Goal: Task Accomplishment & Management: Manage account settings

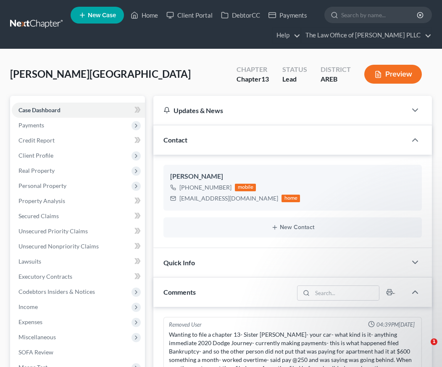
select select "0"
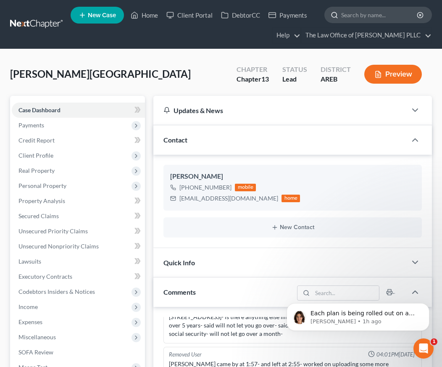
click at [345, 18] on input "search" at bounding box center [379, 15] width 77 height 16
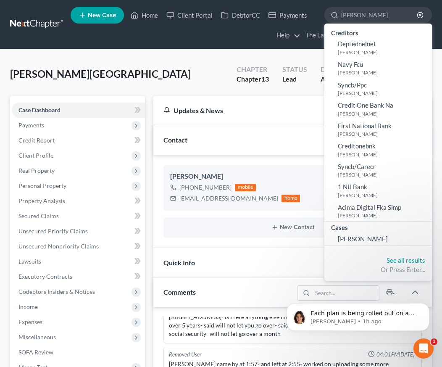
drag, startPoint x: 199, startPoint y: 66, endPoint x: 243, endPoint y: 0, distance: 79.4
click at [199, 66] on div "Hall, Dolores Upgraded Chapter Chapter 13 Status Lead District AREB Preview" at bounding box center [221, 77] width 422 height 37
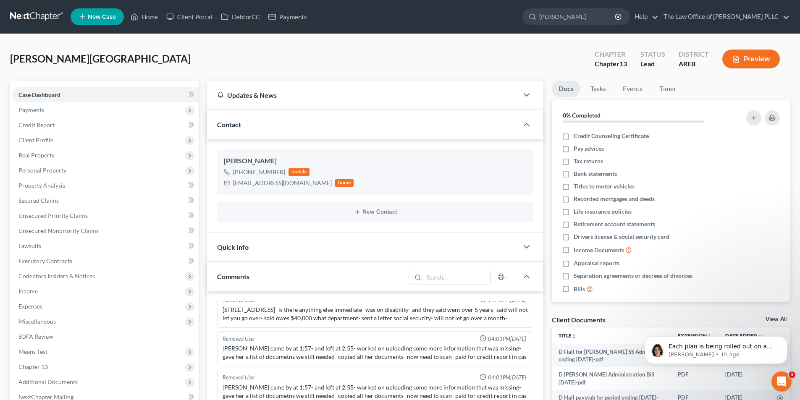
scroll to position [276, 0]
click at [441, 17] on input "[PERSON_NAME]" at bounding box center [577, 17] width 77 height 16
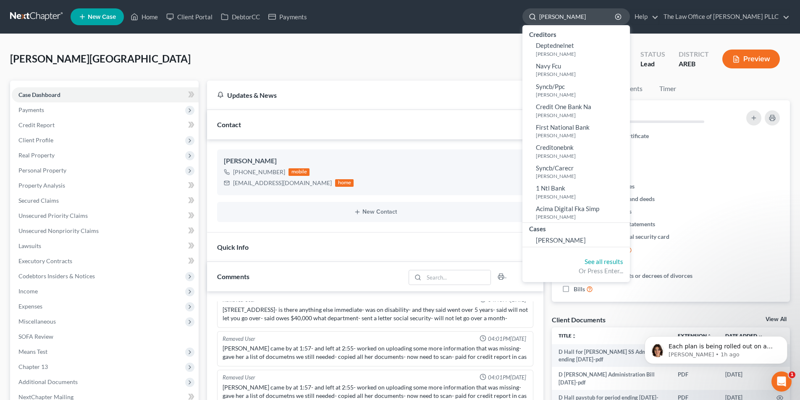
drag, startPoint x: 572, startPoint y: 14, endPoint x: 530, endPoint y: 13, distance: 42.0
click at [441, 13] on div "[PERSON_NAME]" at bounding box center [576, 16] width 108 height 16
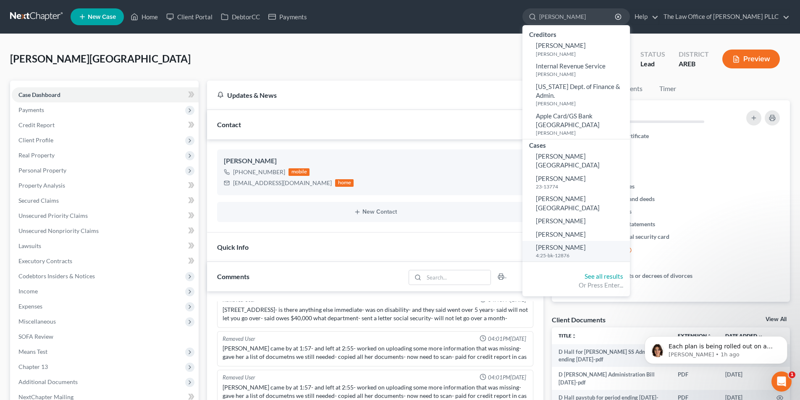
type input "smith"
click at [441, 244] on span "Smith, Stacey" at bounding box center [561, 248] width 50 height 8
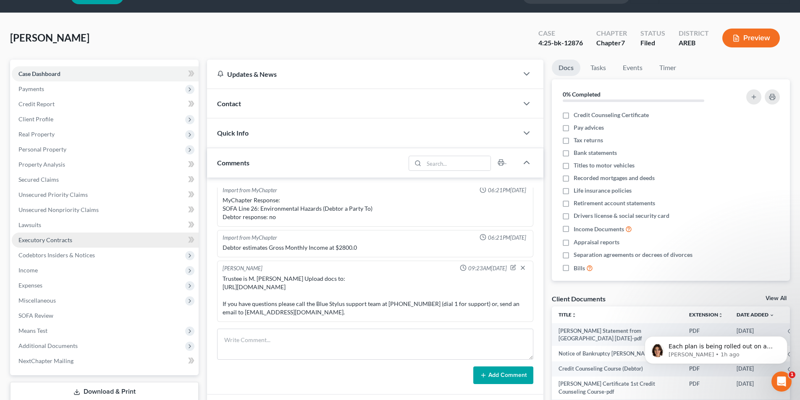
scroll to position [42, 0]
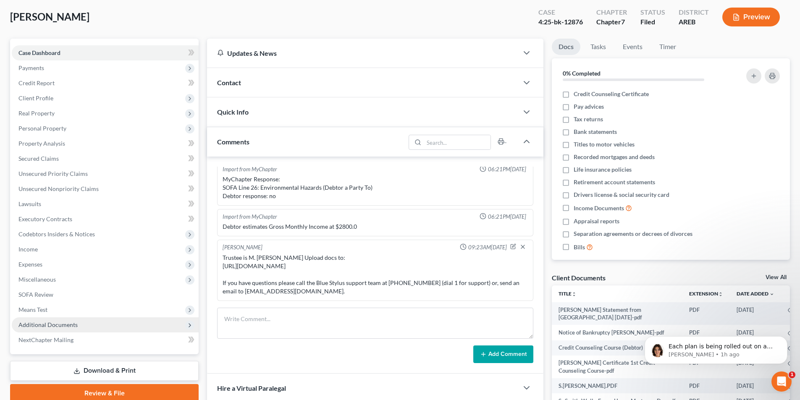
click at [68, 327] on span "Additional Documents" at bounding box center [47, 324] width 59 height 7
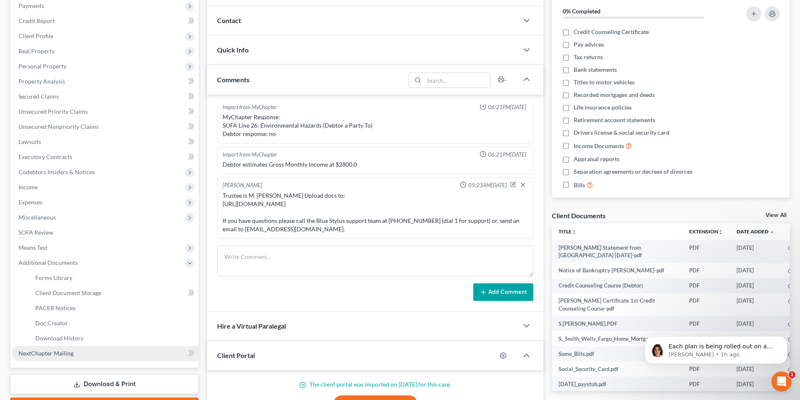
scroll to position [126, 0]
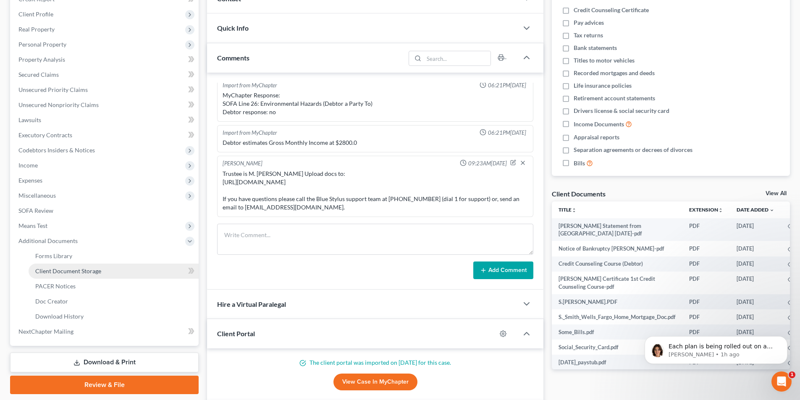
click at [82, 274] on span "Client Document Storage" at bounding box center [68, 271] width 66 height 7
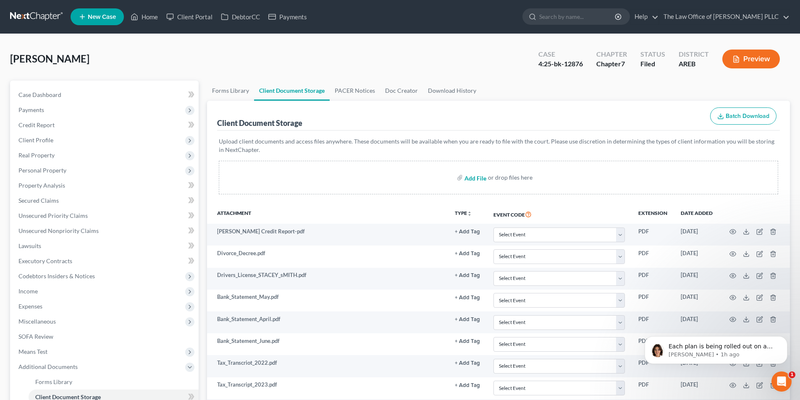
click at [441, 179] on input "file" at bounding box center [475, 177] width 20 height 15
type input "C:\fakepath\L on Stacey Smith from National Bankruptcy Services.pdf"
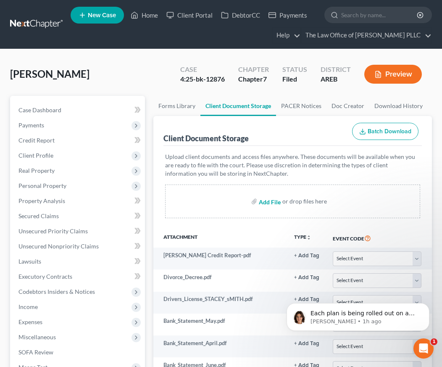
click at [274, 203] on input "file" at bounding box center [269, 201] width 20 height 15
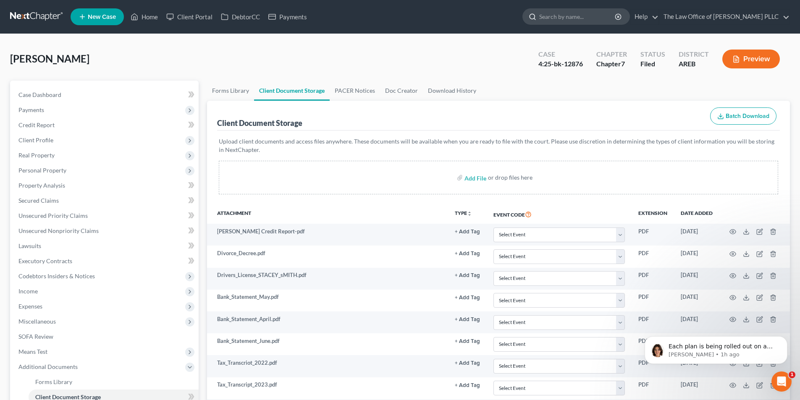
click at [441, 16] on input "search" at bounding box center [577, 17] width 77 height 16
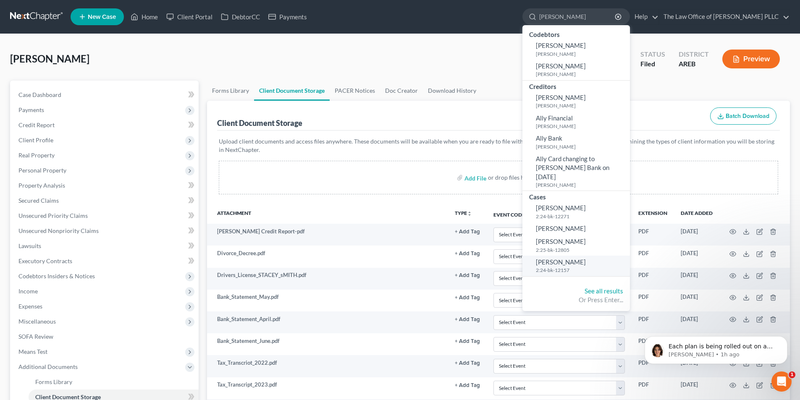
type input "Alexander"
click at [441, 257] on link "Alexander, Casandra 2:24-bk-12157" at bounding box center [576, 266] width 108 height 21
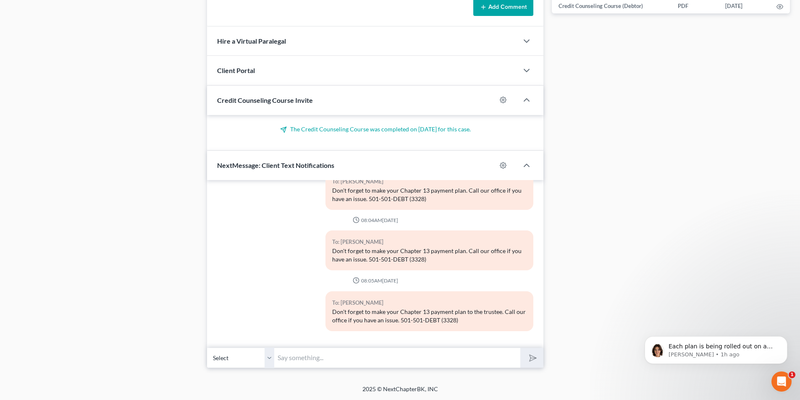
scroll to position [314, 0]
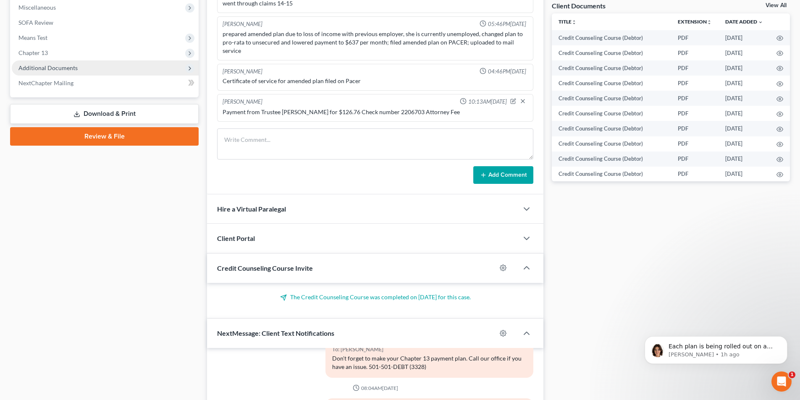
click at [50, 64] on span "Additional Documents" at bounding box center [47, 67] width 59 height 7
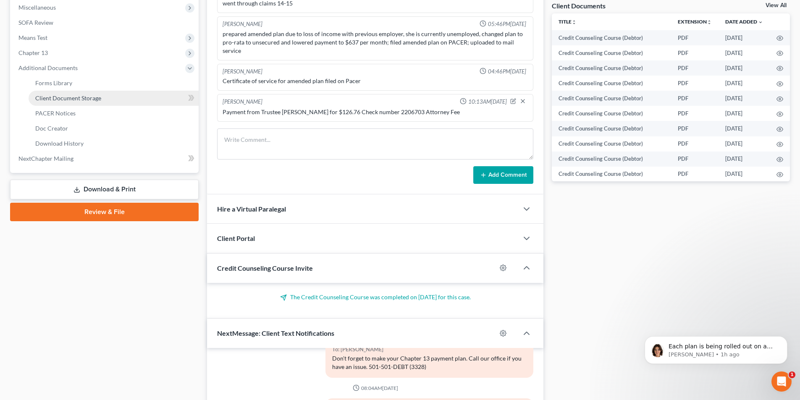
click at [79, 99] on span "Client Document Storage" at bounding box center [68, 97] width 66 height 7
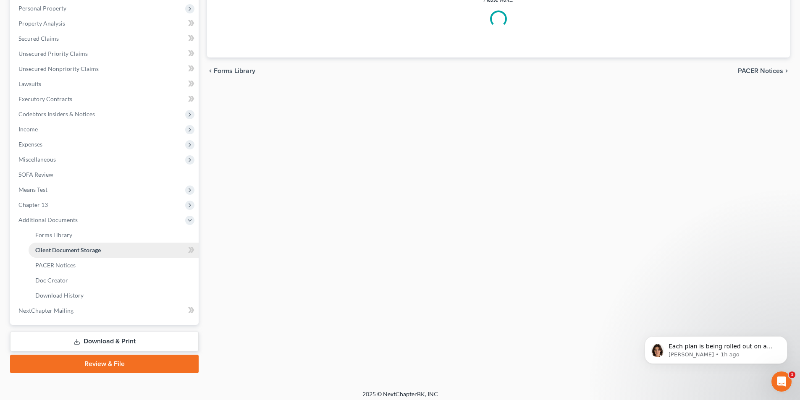
scroll to position [71, 0]
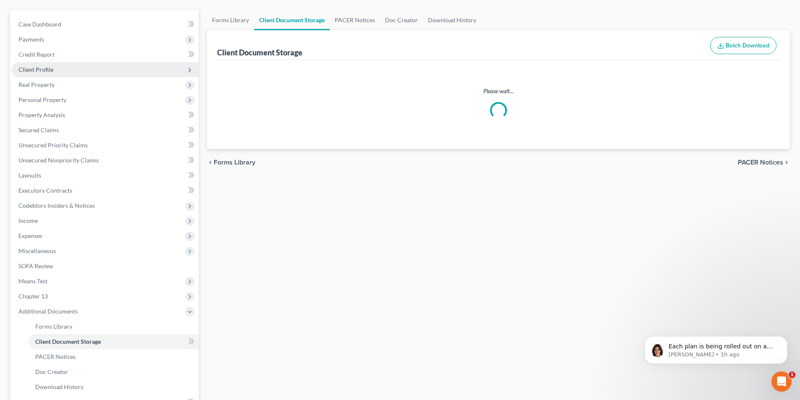
select select "0"
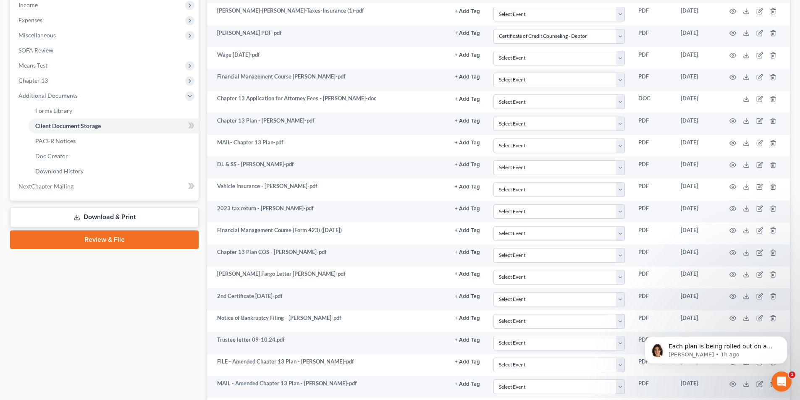
scroll to position [76, 0]
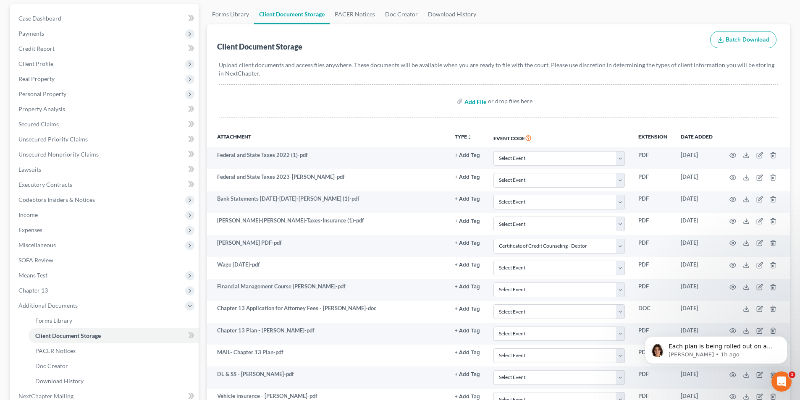
click at [441, 100] on input "file" at bounding box center [475, 101] width 20 height 15
type input "C:\fakepath\2nd L from Planet Home Lending on Casandra Alexander.pdf"
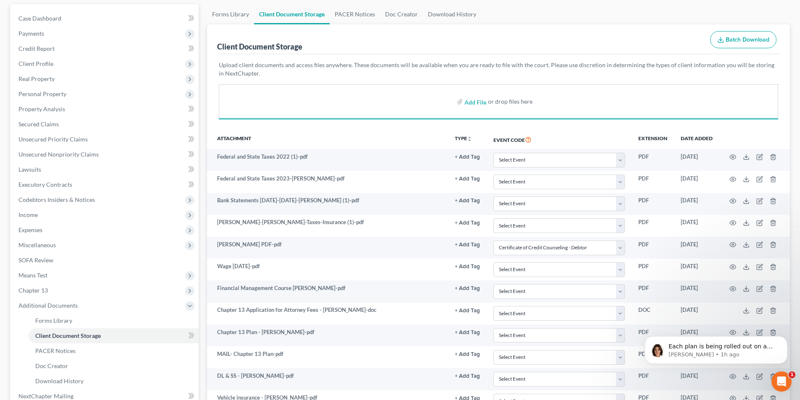
select select "0"
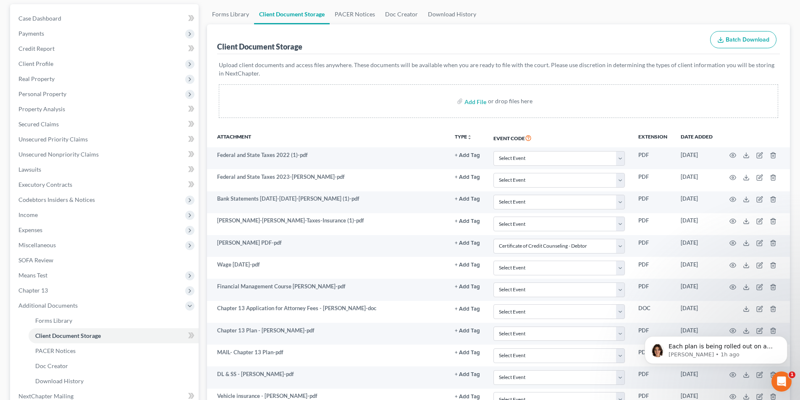
select select "0"
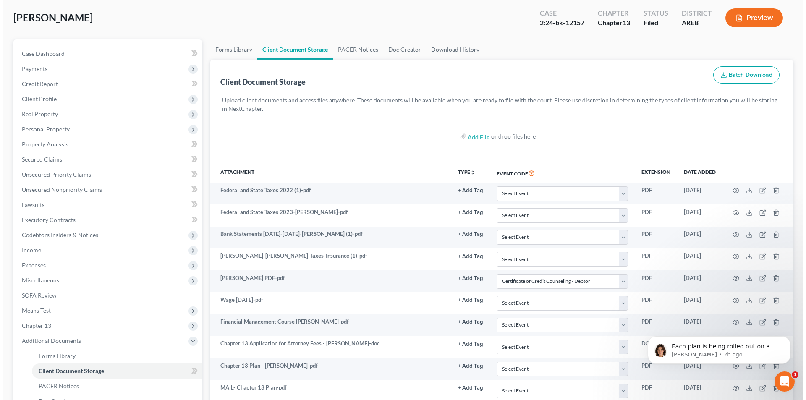
scroll to position [0, 0]
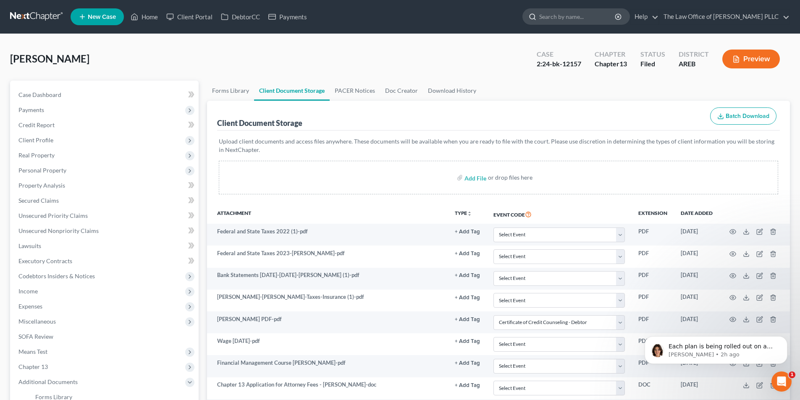
click at [441, 14] on input "search" at bounding box center [577, 17] width 77 height 16
type input "tindle"
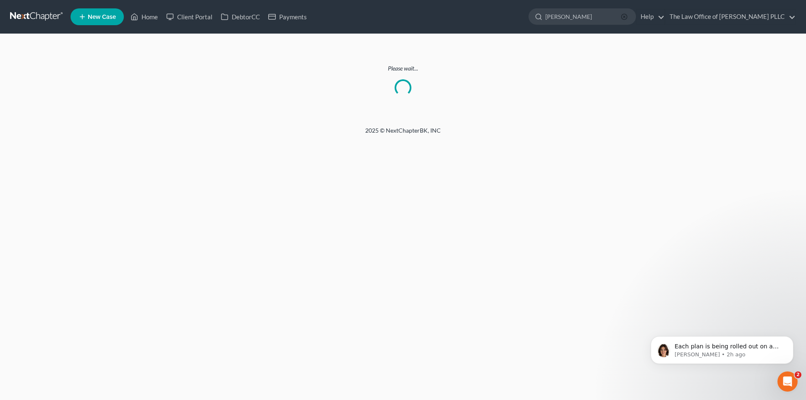
click at [628, 17] on icon "button" at bounding box center [624, 16] width 7 height 7
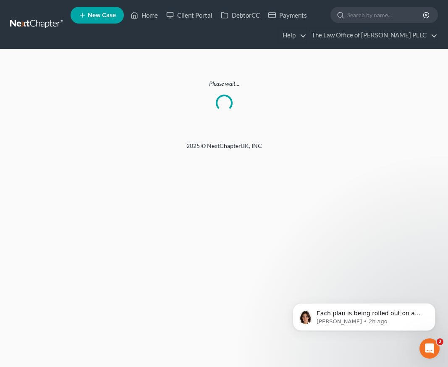
click at [147, 223] on div "Home New Case Client Portal DebtorCC Payments The Law Office of Furonda Brasfie…" at bounding box center [224, 183] width 448 height 367
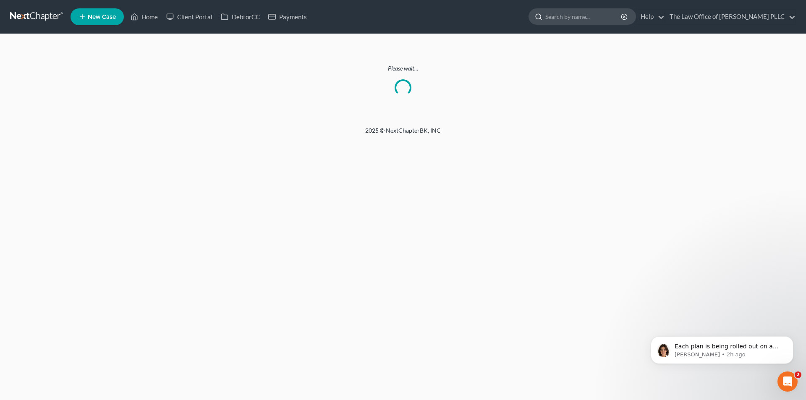
click at [566, 15] on input "search" at bounding box center [584, 17] width 77 height 16
click at [588, 19] on input "search" at bounding box center [584, 17] width 77 height 16
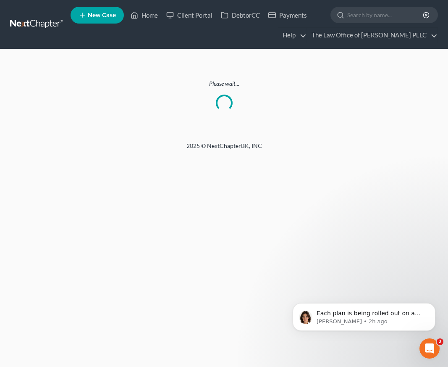
drag, startPoint x: 373, startPoint y: 150, endPoint x: 378, endPoint y: 130, distance: 20.9
click at [372, 150] on div "2025 © NextChapterBK, INC" at bounding box center [224, 149] width 403 height 15
click at [376, 12] on input "search" at bounding box center [385, 15] width 77 height 16
type input "tindle"
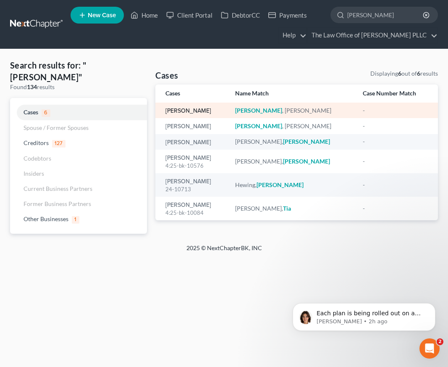
click at [190, 110] on link "[PERSON_NAME]" at bounding box center [188, 111] width 46 height 6
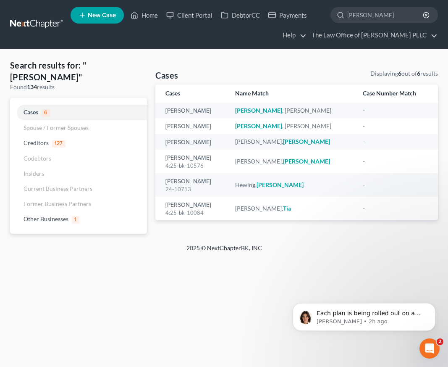
select select "0"
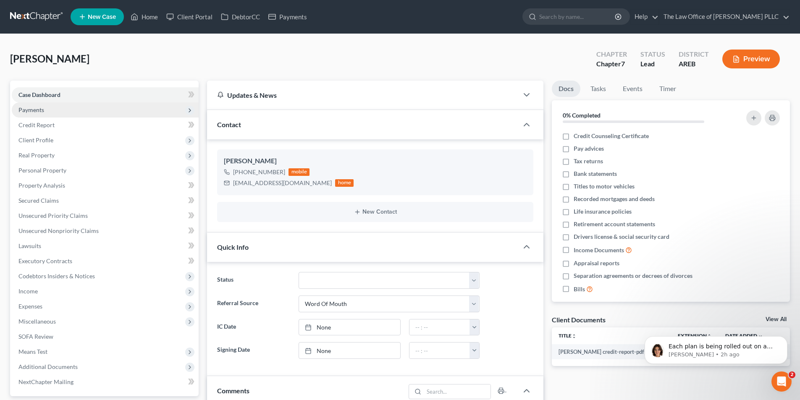
click at [33, 112] on span "Payments" at bounding box center [31, 109] width 26 height 7
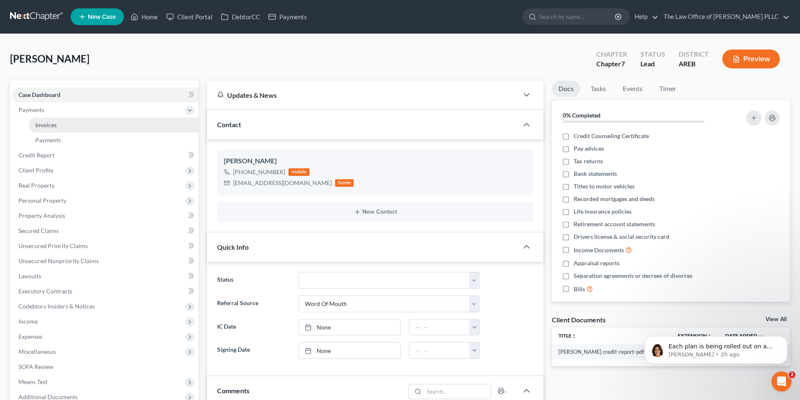
click at [34, 128] on link "Invoices" at bounding box center [114, 125] width 170 height 15
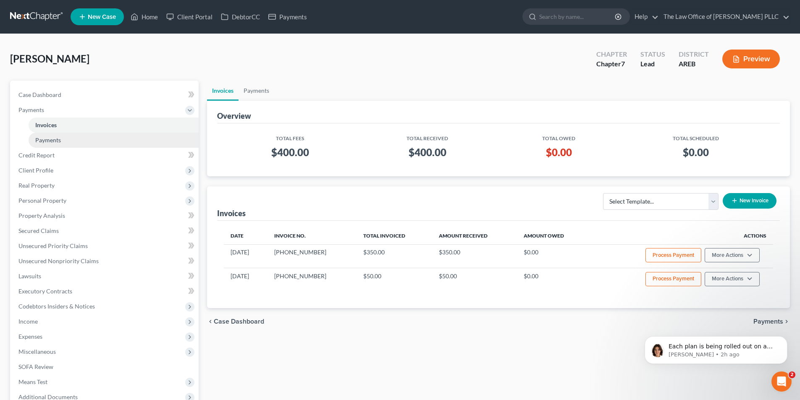
click at [53, 142] on span "Payments" at bounding box center [48, 139] width 26 height 7
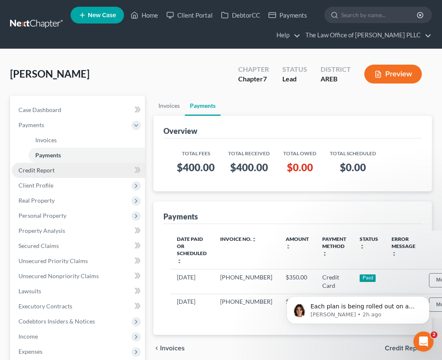
click at [76, 174] on link "Credit Report" at bounding box center [78, 170] width 133 height 15
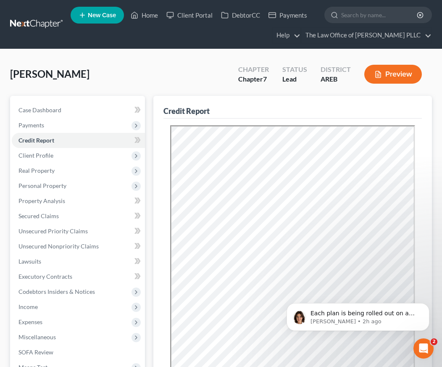
click at [247, 117] on div "Credit Report" at bounding box center [292, 107] width 258 height 23
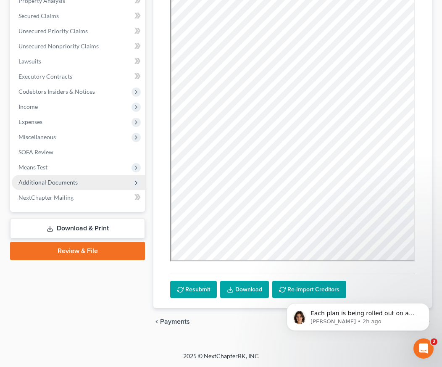
click at [55, 183] on span "Additional Documents" at bounding box center [47, 181] width 59 height 7
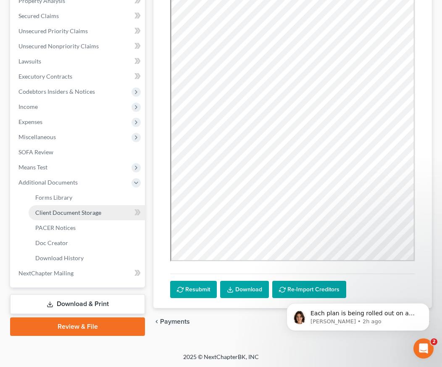
click at [66, 211] on span "Client Document Storage" at bounding box center [68, 212] width 66 height 7
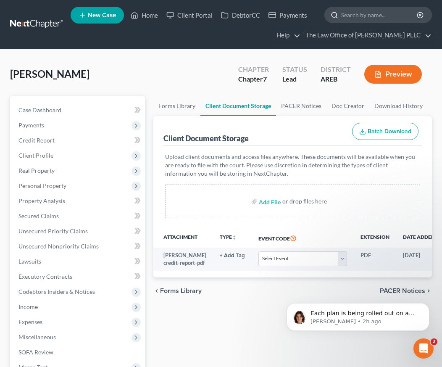
click at [352, 15] on input "search" at bounding box center [379, 15] width 77 height 16
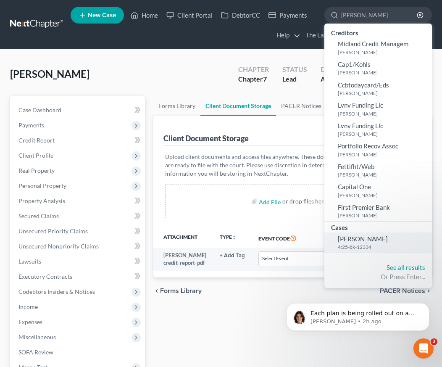
type input "Gant"
click at [366, 241] on span "Gant, Tamara" at bounding box center [363, 239] width 50 height 8
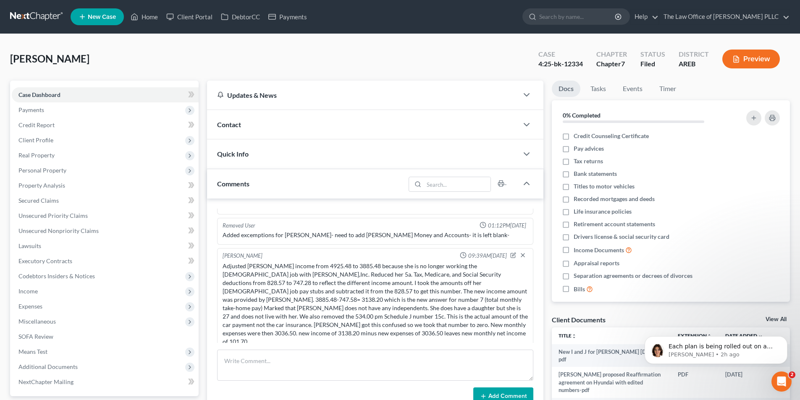
scroll to position [252, 0]
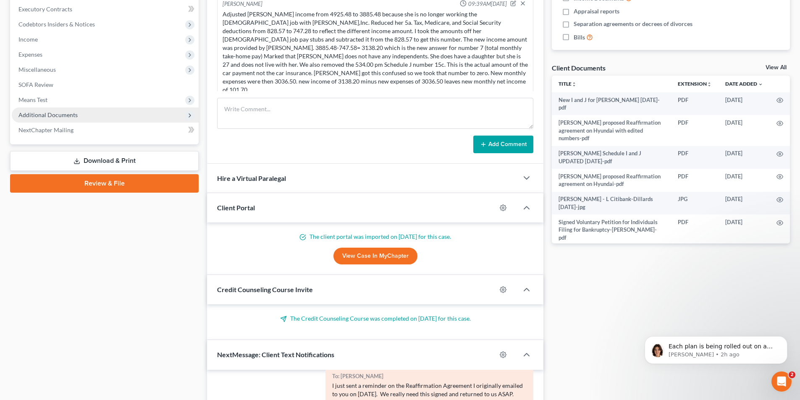
click at [40, 115] on span "Additional Documents" at bounding box center [47, 114] width 59 height 7
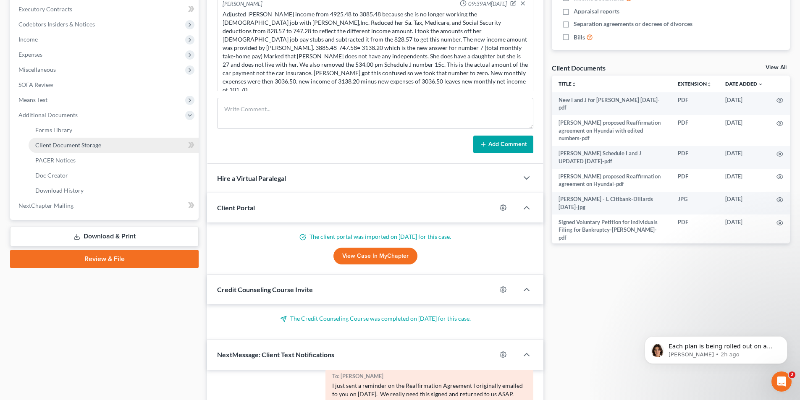
click at [59, 143] on span "Client Document Storage" at bounding box center [68, 145] width 66 height 7
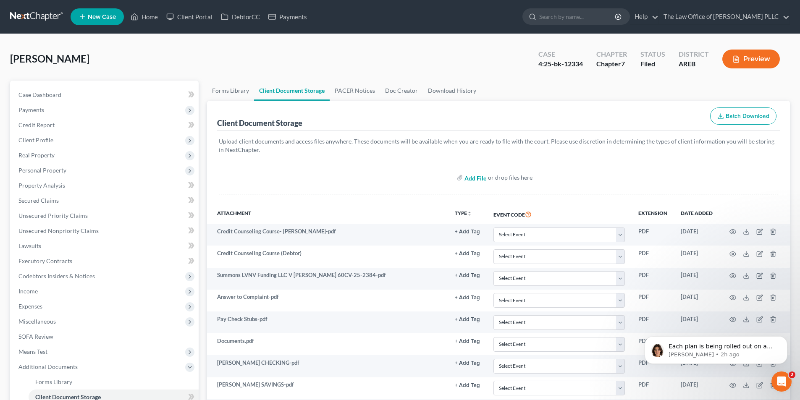
click at [474, 178] on input "file" at bounding box center [475, 177] width 20 height 15
type input "C:\fakepath\Gant Reaffirmation Hyundai (1) (1) (1).pdf"
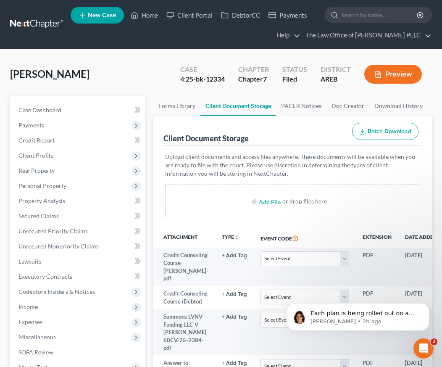
click at [131, 76] on div "Gant, Tamara Upgraded Case 4:25-bk-12334 Chapter Chapter 7 Status Filed Distric…" at bounding box center [221, 77] width 422 height 37
click at [349, 13] on input "search" at bounding box center [379, 15] width 77 height 16
type input "smith"
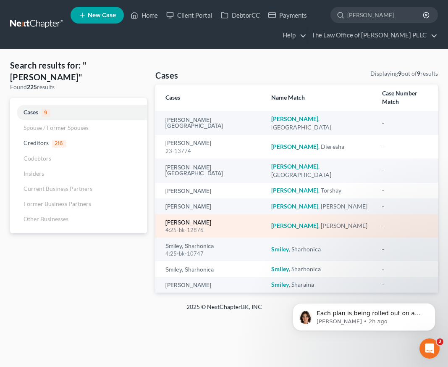
click at [192, 220] on link "Smith, Stacey" at bounding box center [188, 223] width 46 height 6
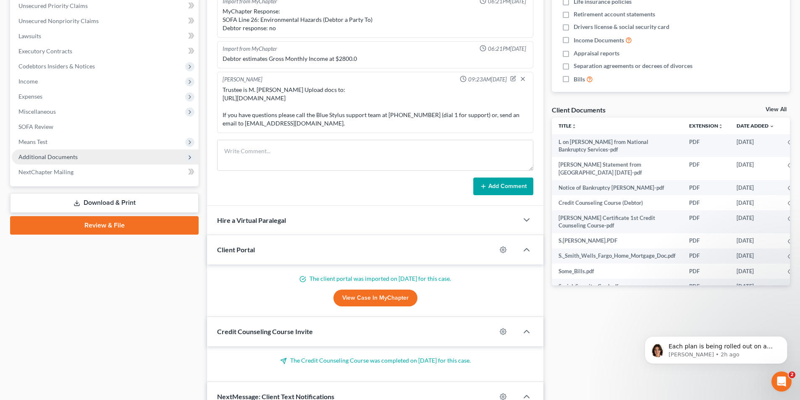
click at [52, 156] on span "Additional Documents" at bounding box center [47, 156] width 59 height 7
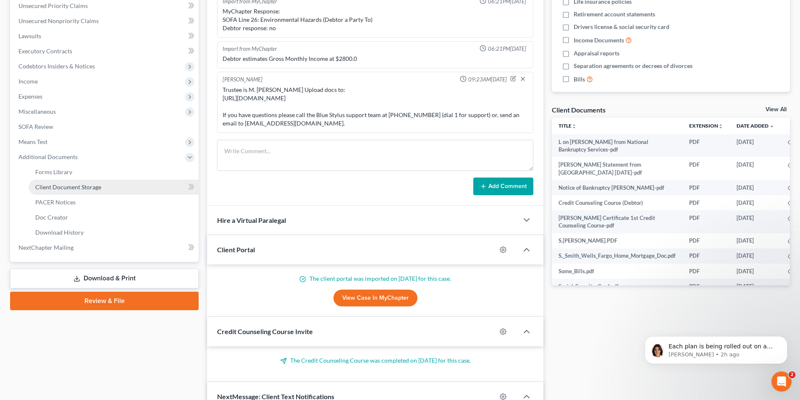
click at [71, 189] on span "Client Document Storage" at bounding box center [68, 187] width 66 height 7
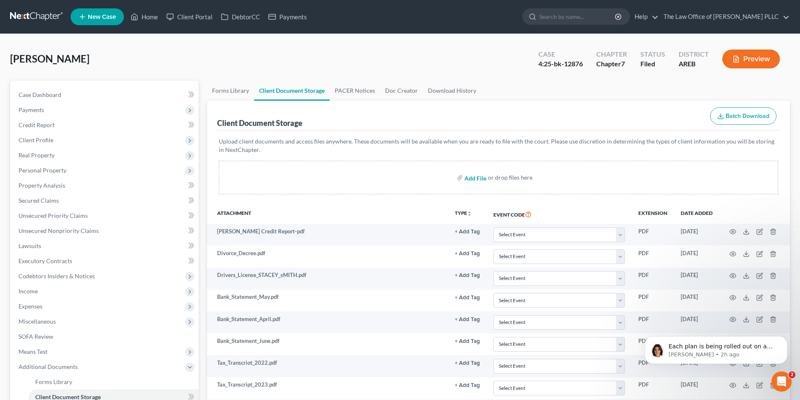
click at [470, 178] on input "file" at bounding box center [475, 177] width 20 height 15
type input "C:\fakepath\Smith14912-Cert. about financial management course 2.pdf"
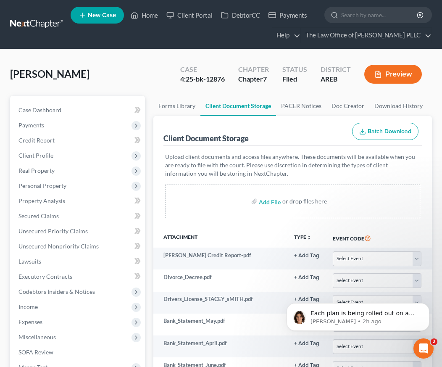
drag, startPoint x: 273, startPoint y: 54, endPoint x: 291, endPoint y: 45, distance: 19.5
click at [349, 15] on input "search" at bounding box center [379, 15] width 77 height 16
type input "Tindle"
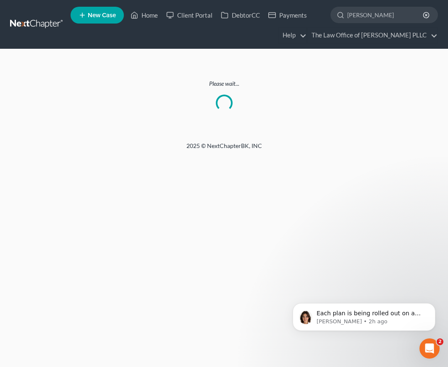
click at [308, 129] on div "Please wait..." at bounding box center [224, 95] width 448 height 92
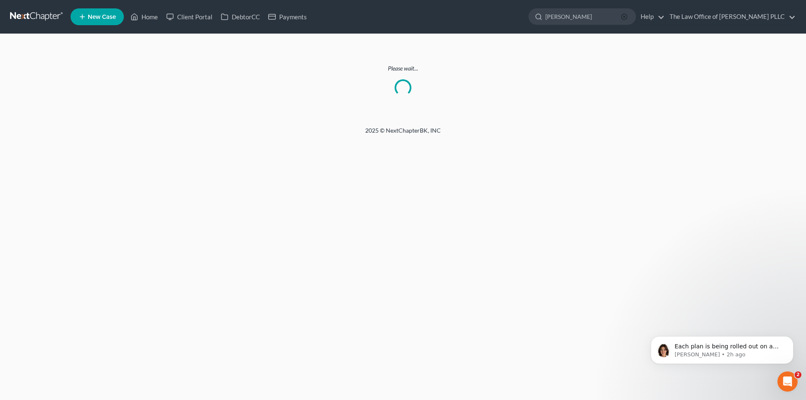
click at [625, 16] on line "button" at bounding box center [625, 17] width 2 height 2
click at [535, 62] on div "Please wait..." at bounding box center [403, 80] width 806 height 92
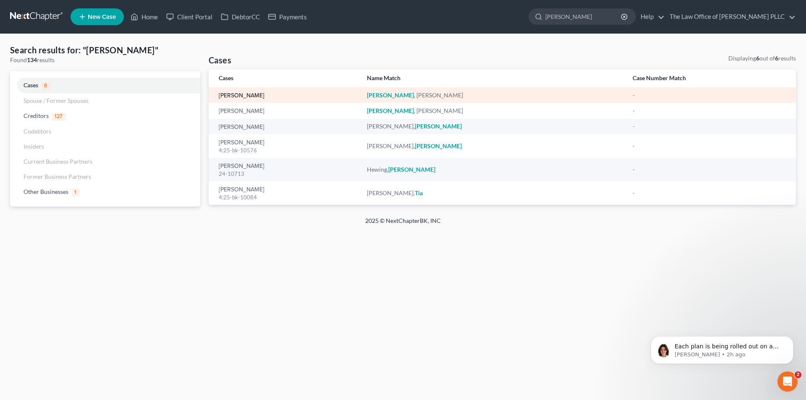
click at [244, 95] on link "[PERSON_NAME]" at bounding box center [242, 96] width 46 height 6
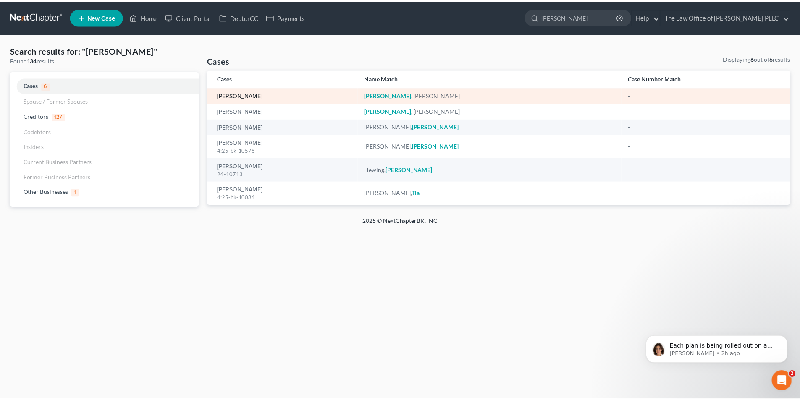
select select "10"
select select "0"
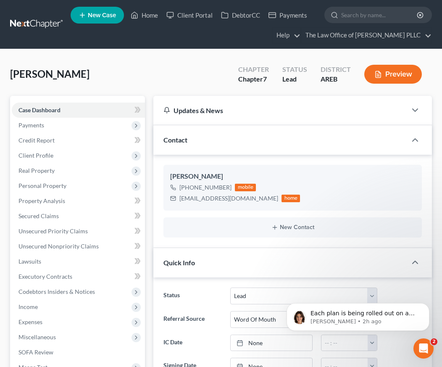
click at [200, 73] on div "Tindle, Jenifer Upgraded Chapter Chapter 7 Status Lead District AREB Preview" at bounding box center [221, 77] width 422 height 37
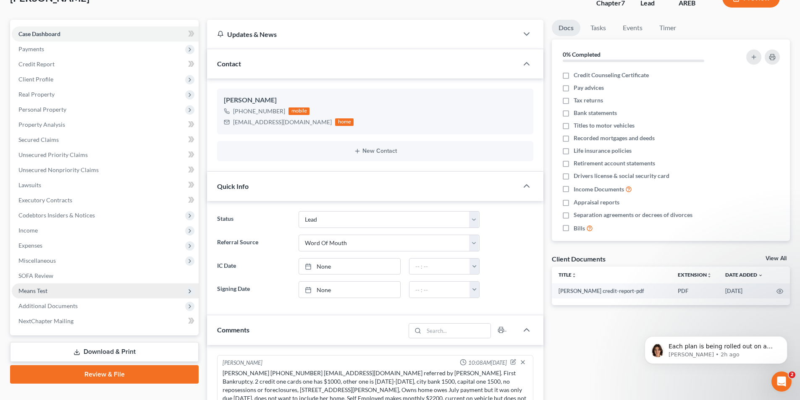
scroll to position [126, 0]
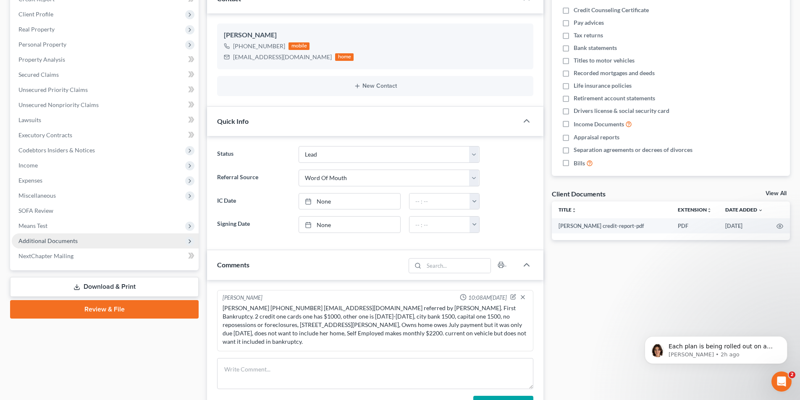
click at [64, 242] on span "Additional Documents" at bounding box center [47, 240] width 59 height 7
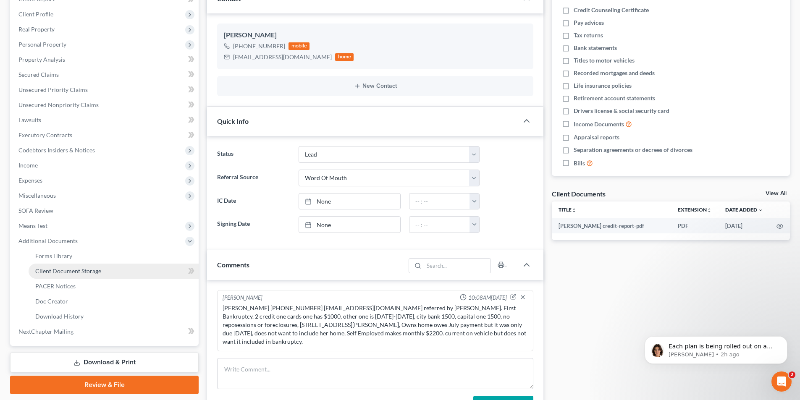
click at [79, 271] on span "Client Document Storage" at bounding box center [68, 271] width 66 height 7
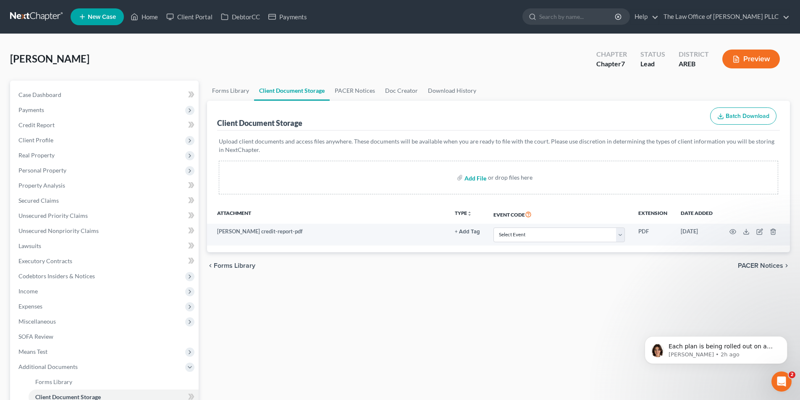
click at [478, 178] on input "file" at bounding box center [475, 177] width 20 height 15
type input "C:\fakepath\Jenifer Tindle 1st credit course certificate.pdf"
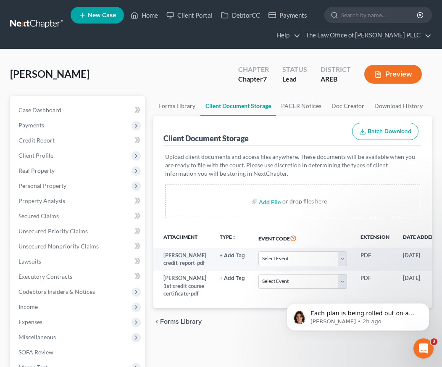
click at [171, 90] on div "Tindle, Jenifer Upgraded Chapter Chapter 7 Status Lead District AREB Preview" at bounding box center [221, 77] width 422 height 37
click at [352, 14] on input "search" at bounding box center [379, 15] width 77 height 16
type input "[PERSON_NAME]"
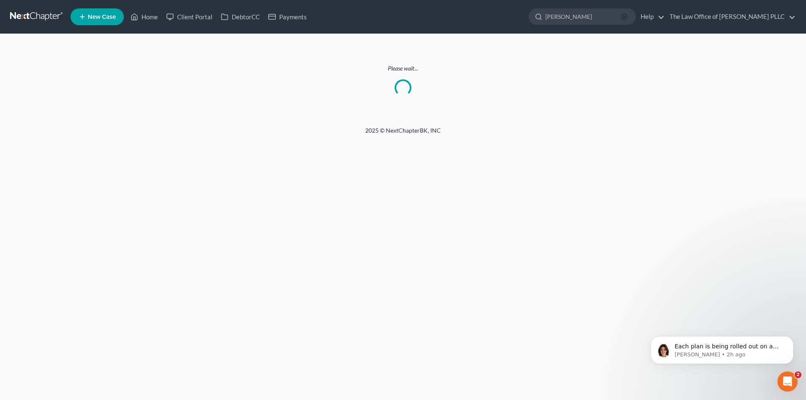
click at [627, 18] on icon "button" at bounding box center [624, 16] width 7 height 7
drag, startPoint x: 572, startPoint y: 14, endPoint x: 548, endPoint y: 16, distance: 24.9
click at [548, 16] on input "Smith" at bounding box center [584, 17] width 77 height 16
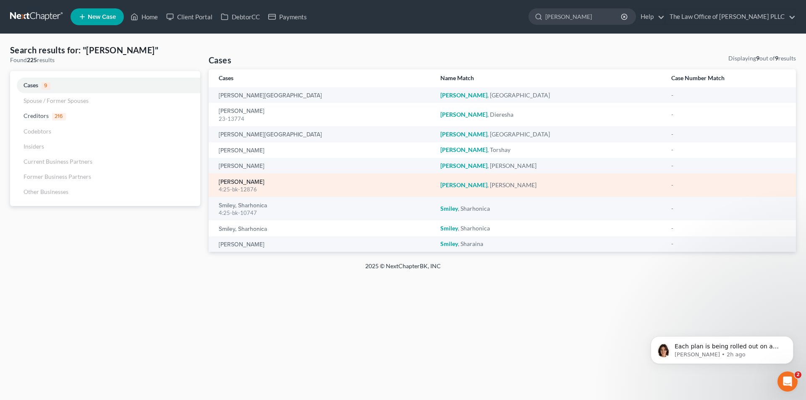
click at [239, 185] on link "[PERSON_NAME]" at bounding box center [242, 182] width 46 height 6
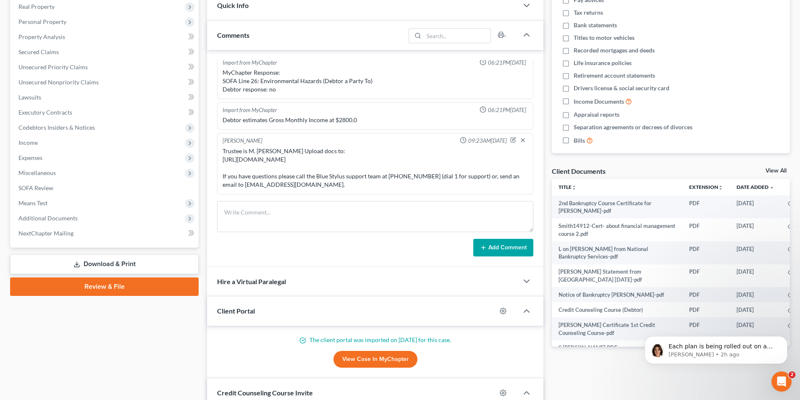
scroll to position [168, 0]
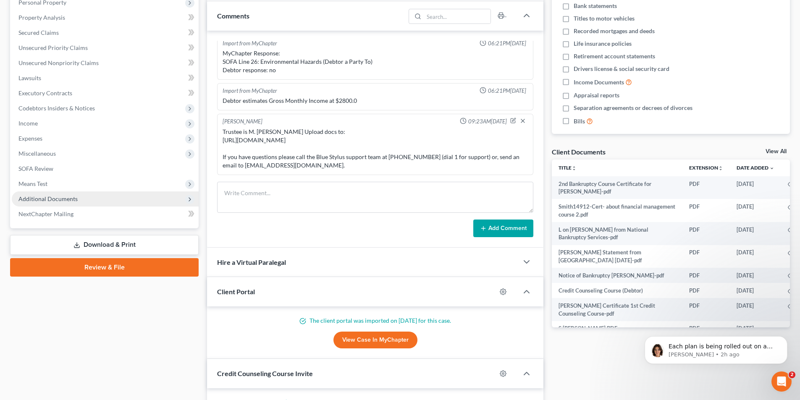
click at [37, 197] on span "Additional Documents" at bounding box center [47, 198] width 59 height 7
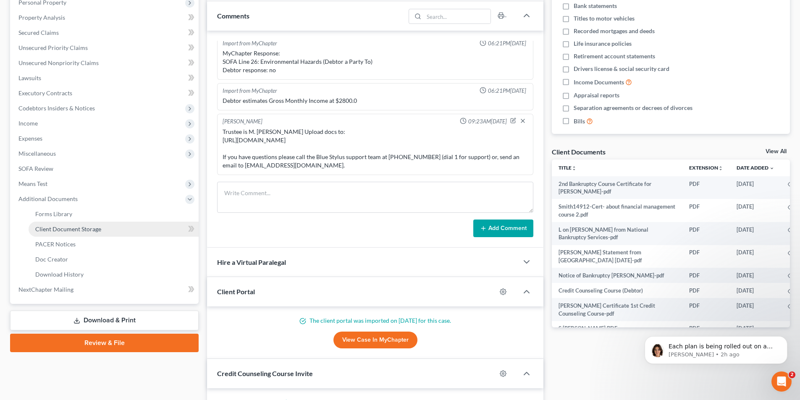
click at [58, 231] on span "Client Document Storage" at bounding box center [68, 229] width 66 height 7
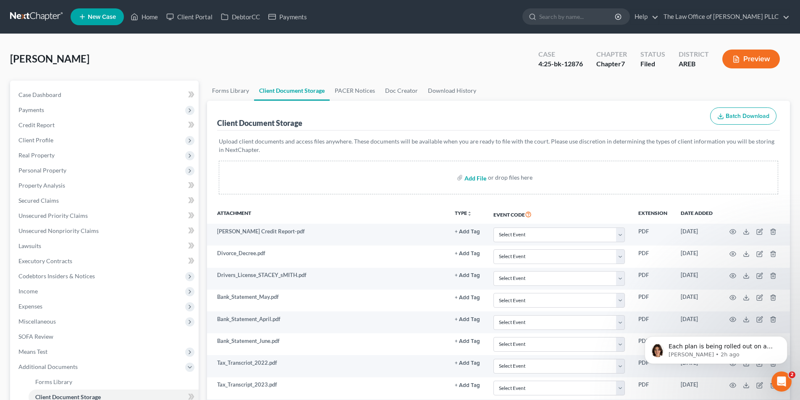
click at [473, 179] on input "file" at bounding box center [475, 177] width 20 height 15
type input "C:\fakepath\InsuranceCard Stacey Smith.pdf"
click at [54, 171] on span "Personal Property" at bounding box center [42, 170] width 48 height 7
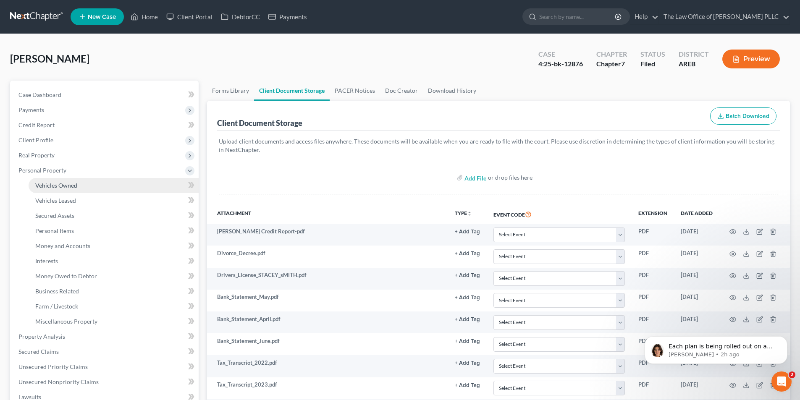
click at [56, 185] on span "Vehicles Owned" at bounding box center [56, 185] width 42 height 7
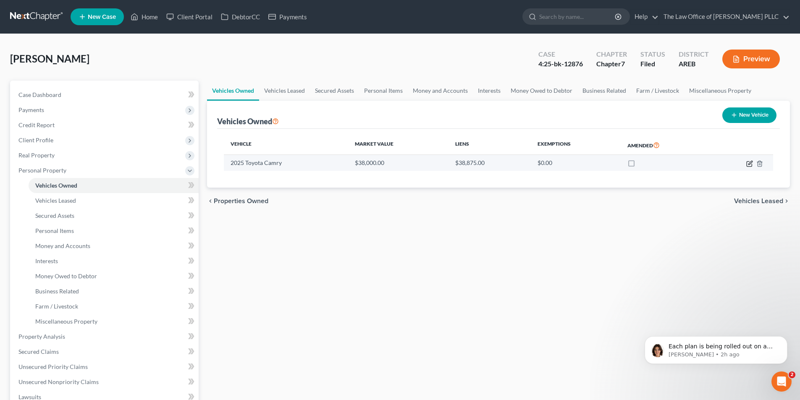
click at [750, 163] on icon "button" at bounding box center [750, 163] width 4 height 4
select select "0"
select select "1"
select select "0"
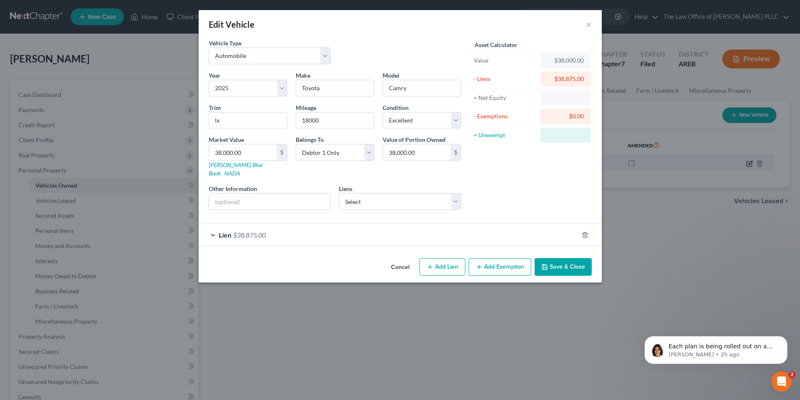
click at [748, 165] on div "Edit Vehicle × Vehicle Type Select Automobile Truck Trailer Watercraft Aircraft…" at bounding box center [400, 200] width 800 height 400
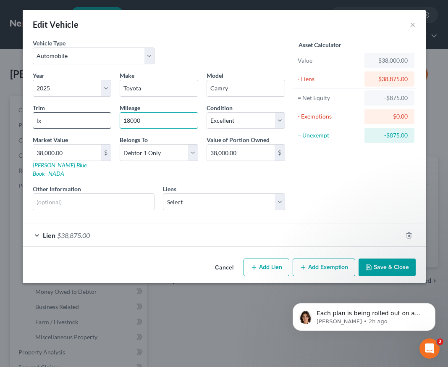
drag, startPoint x: 152, startPoint y: 119, endPoint x: 103, endPoint y: 120, distance: 49.1
click at [103, 120] on div "Year Select 2026 2025 2024 2023 2022 2021 2020 2019 2018 2017 2016 2015 2014 20…" at bounding box center [159, 144] width 261 height 146
type input "19012"
click at [386, 258] on button "Save & Close" at bounding box center [387, 267] width 57 height 18
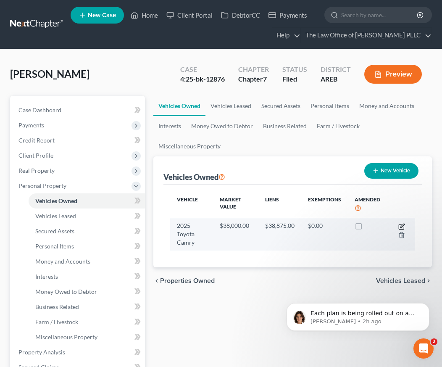
click at [401, 226] on icon "button" at bounding box center [402, 225] width 4 height 4
select select "0"
select select "1"
select select "0"
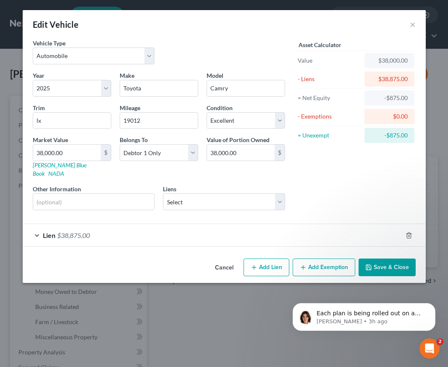
click at [233, 32] on div "Edit Vehicle ×" at bounding box center [224, 24] width 403 height 29
click at [412, 26] on button "×" at bounding box center [413, 24] width 6 height 10
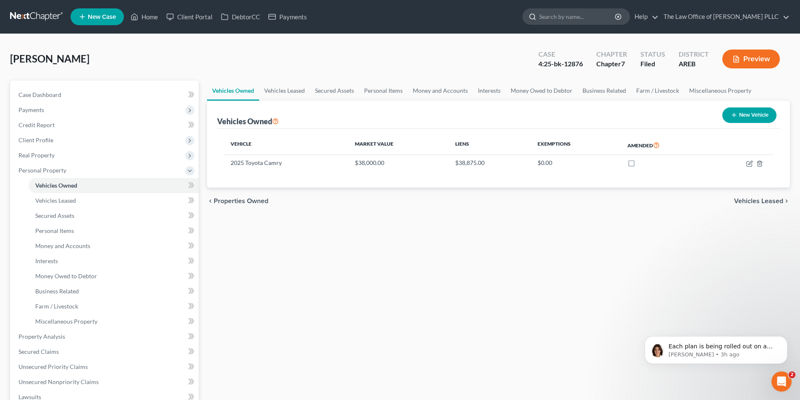
click at [553, 16] on input "search" at bounding box center [577, 17] width 77 height 16
type input "matthew"
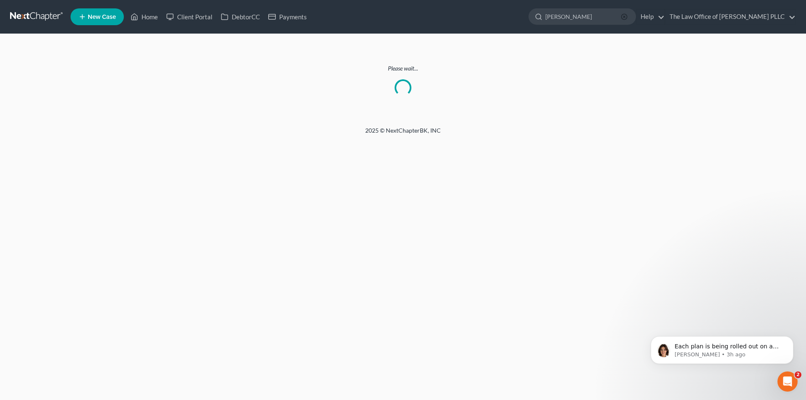
click at [625, 18] on icon "button" at bounding box center [624, 16] width 7 height 7
click at [236, 106] on div "Please wait..." at bounding box center [403, 80] width 806 height 92
click at [124, 99] on div "Please wait..." at bounding box center [403, 80] width 806 height 92
click at [152, 17] on link "Home" at bounding box center [144, 16] width 36 height 15
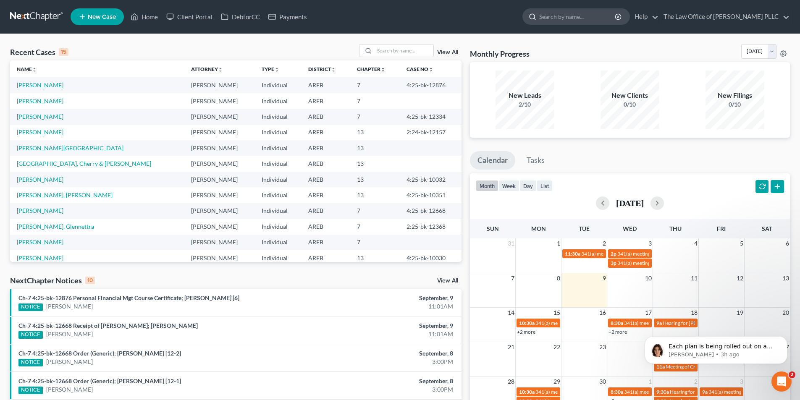
click at [550, 18] on input "search" at bounding box center [577, 17] width 77 height 16
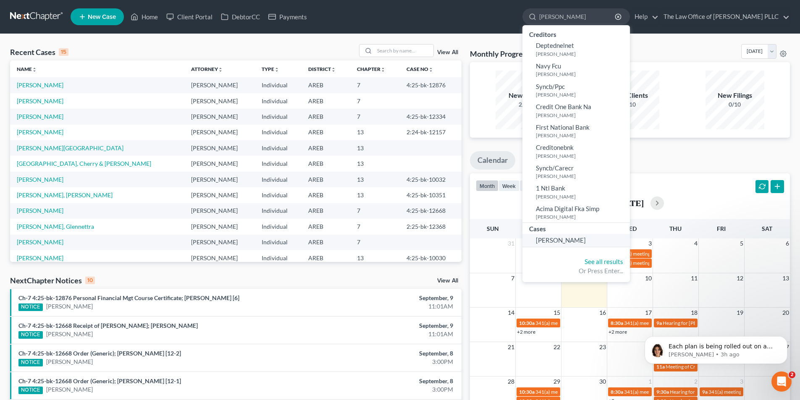
type input "mATTHEW"
click at [562, 237] on span "[PERSON_NAME]" at bounding box center [561, 240] width 50 height 8
select select "10"
select select "3"
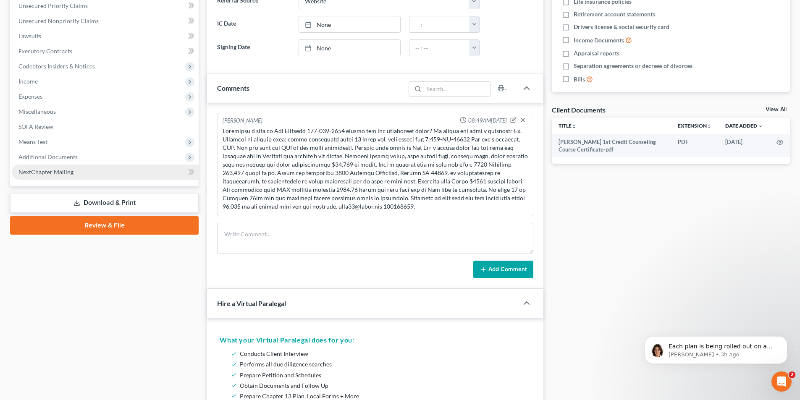
scroll to position [168, 0]
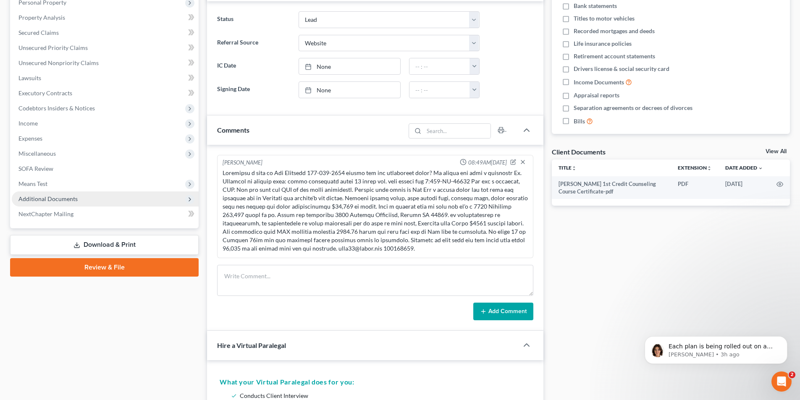
click at [35, 195] on span "Additional Documents" at bounding box center [47, 198] width 59 height 7
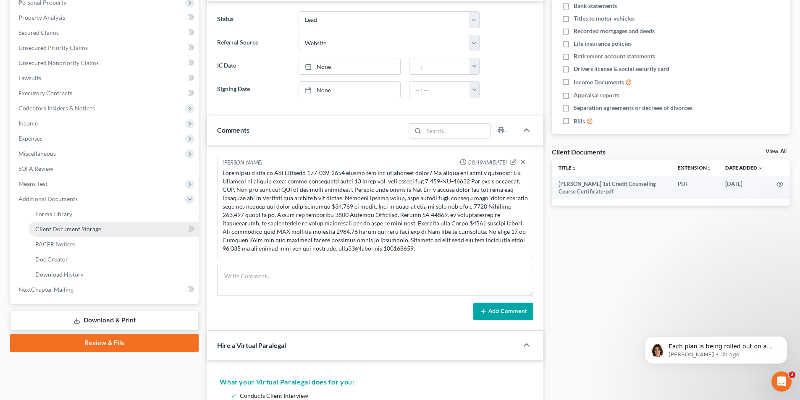
click at [63, 227] on span "Client Document Storage" at bounding box center [68, 229] width 66 height 7
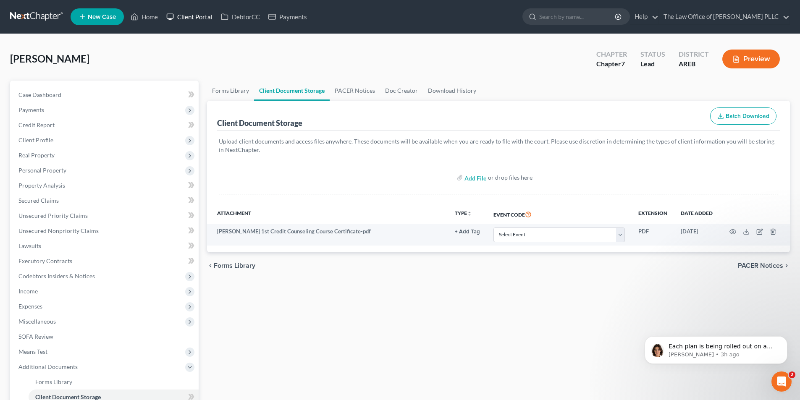
click at [199, 16] on link "Client Portal" at bounding box center [189, 16] width 55 height 15
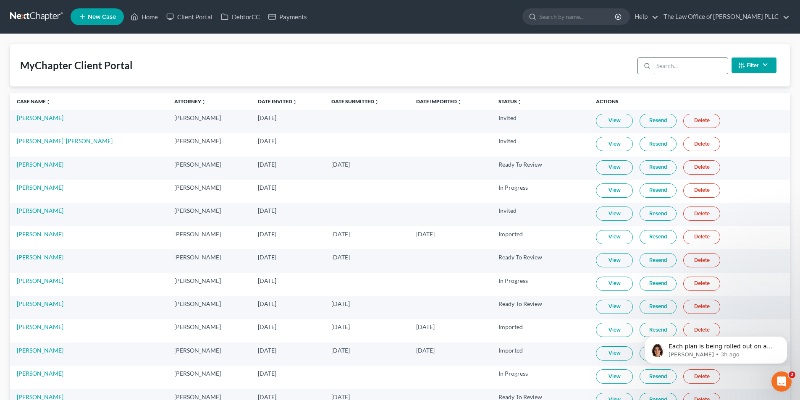
click at [674, 67] on input "search" at bounding box center [690, 66] width 74 height 16
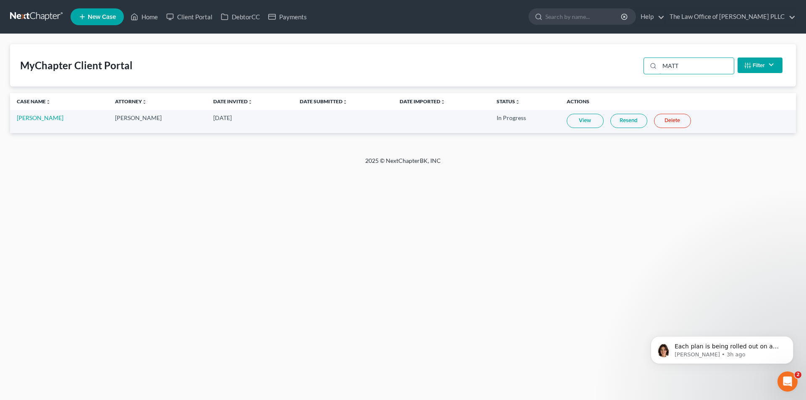
type input "MATT"
click at [582, 119] on link "View" at bounding box center [585, 121] width 37 height 14
click at [24, 120] on link "[PERSON_NAME]" at bounding box center [40, 117] width 47 height 7
select select "3"
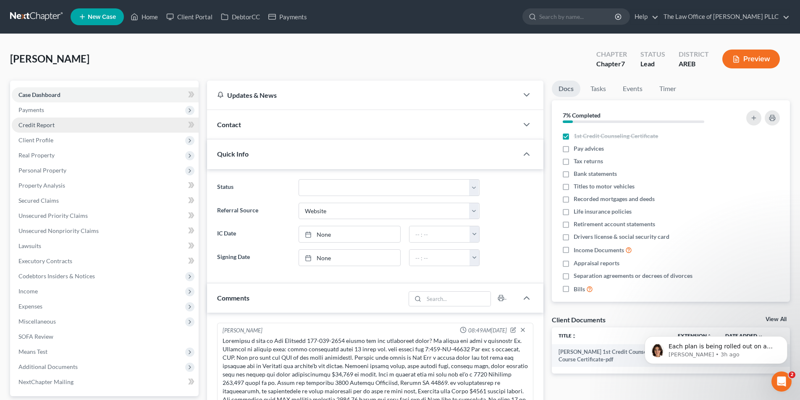
click at [31, 129] on link "Credit Report" at bounding box center [105, 125] width 187 height 15
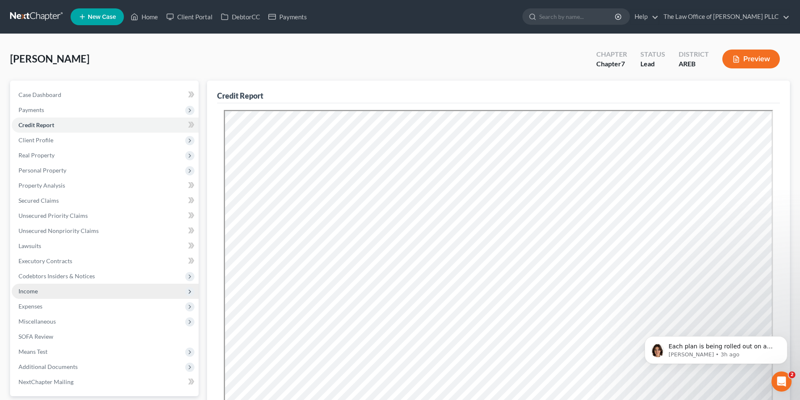
click at [36, 294] on span "Income" at bounding box center [27, 291] width 19 height 7
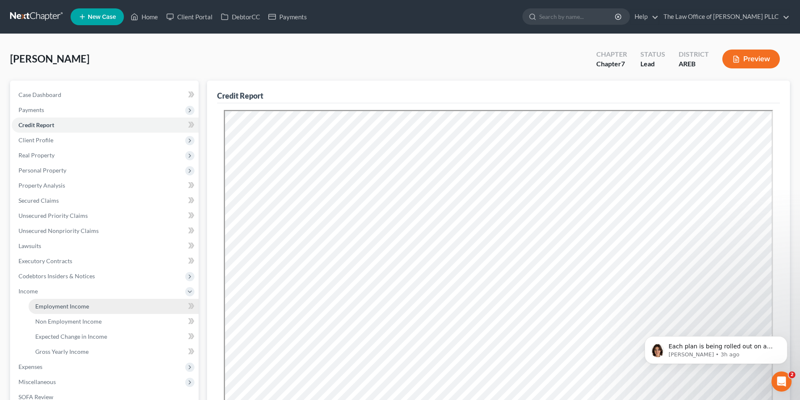
click at [61, 308] on span "Employment Income" at bounding box center [62, 306] width 54 height 7
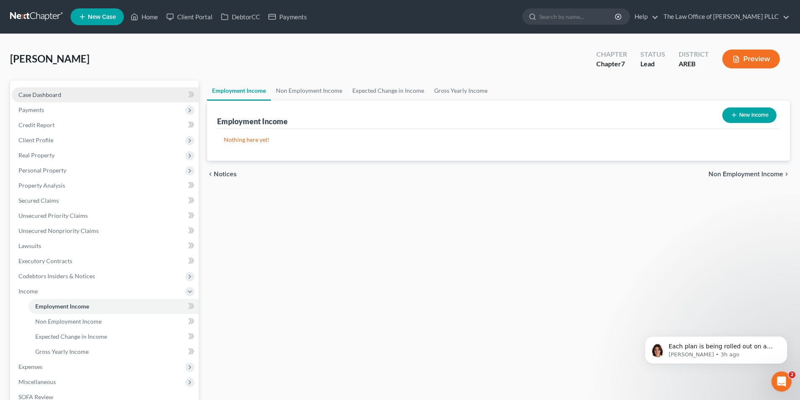
click at [49, 91] on span "Case Dashboard" at bounding box center [39, 94] width 43 height 7
select select "10"
select select "3"
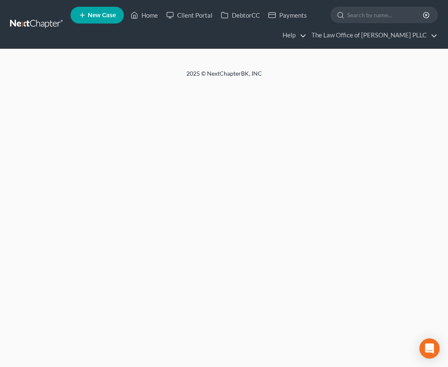
select select "3"
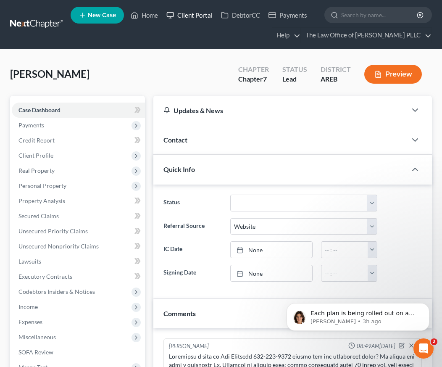
click at [201, 18] on link "Client Portal" at bounding box center [189, 15] width 55 height 15
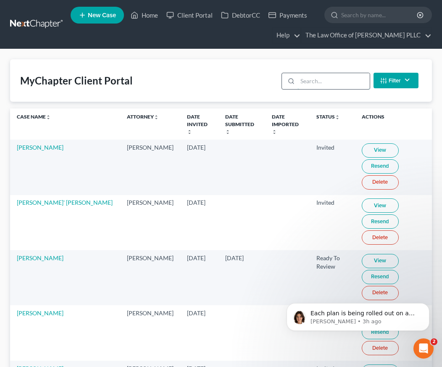
click at [307, 81] on input "search" at bounding box center [333, 81] width 72 height 16
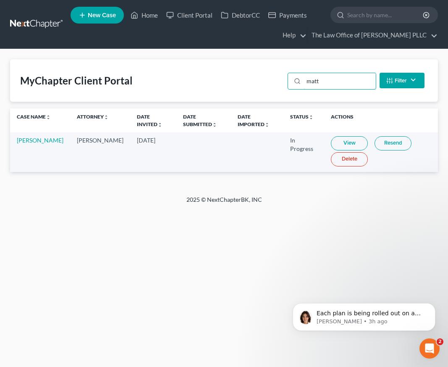
type input "matt"
click at [346, 142] on link "View" at bounding box center [349, 143] width 37 height 14
